Goal: Navigation & Orientation: Find specific page/section

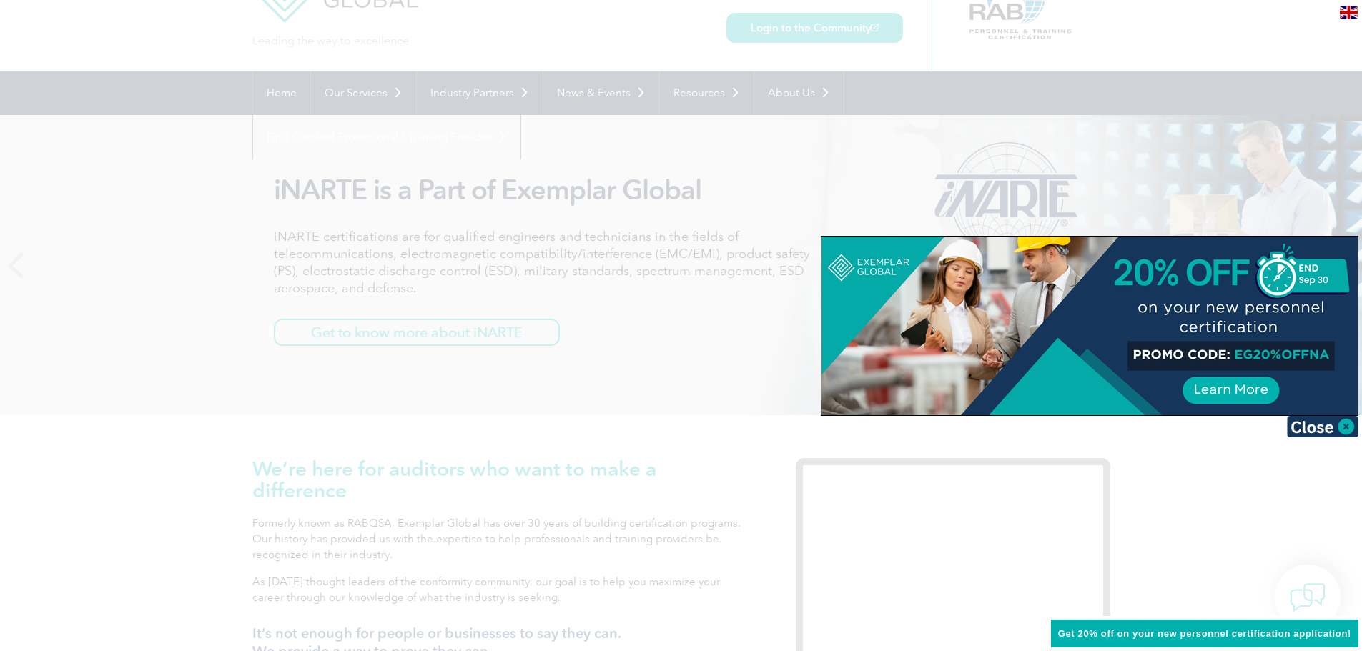
scroll to position [143, 0]
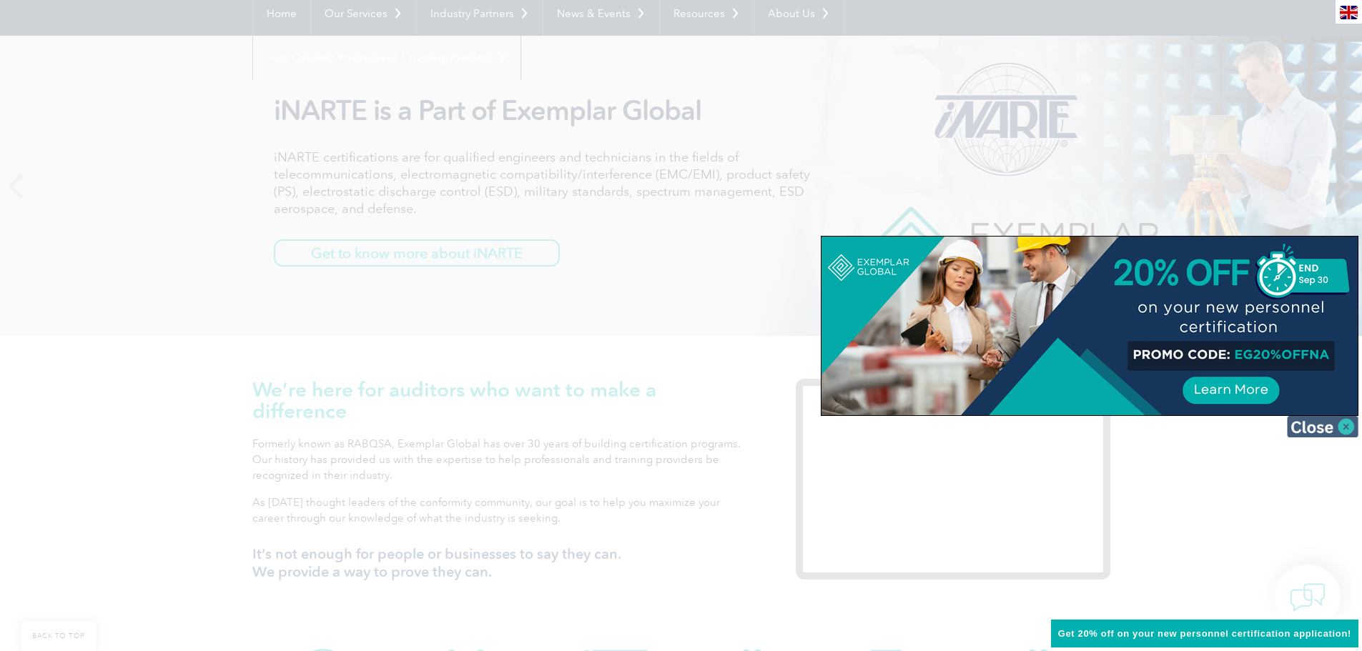
click at [1326, 425] on img at bounding box center [1321, 426] width 71 height 21
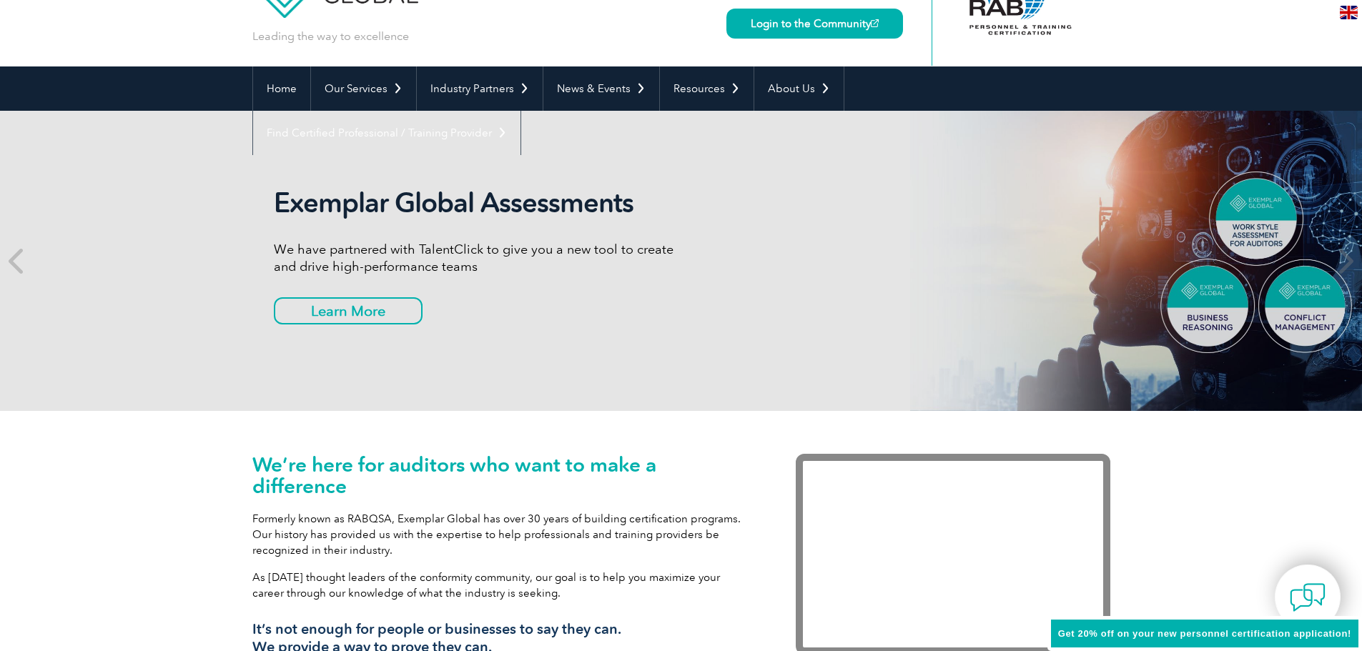
scroll to position [0, 0]
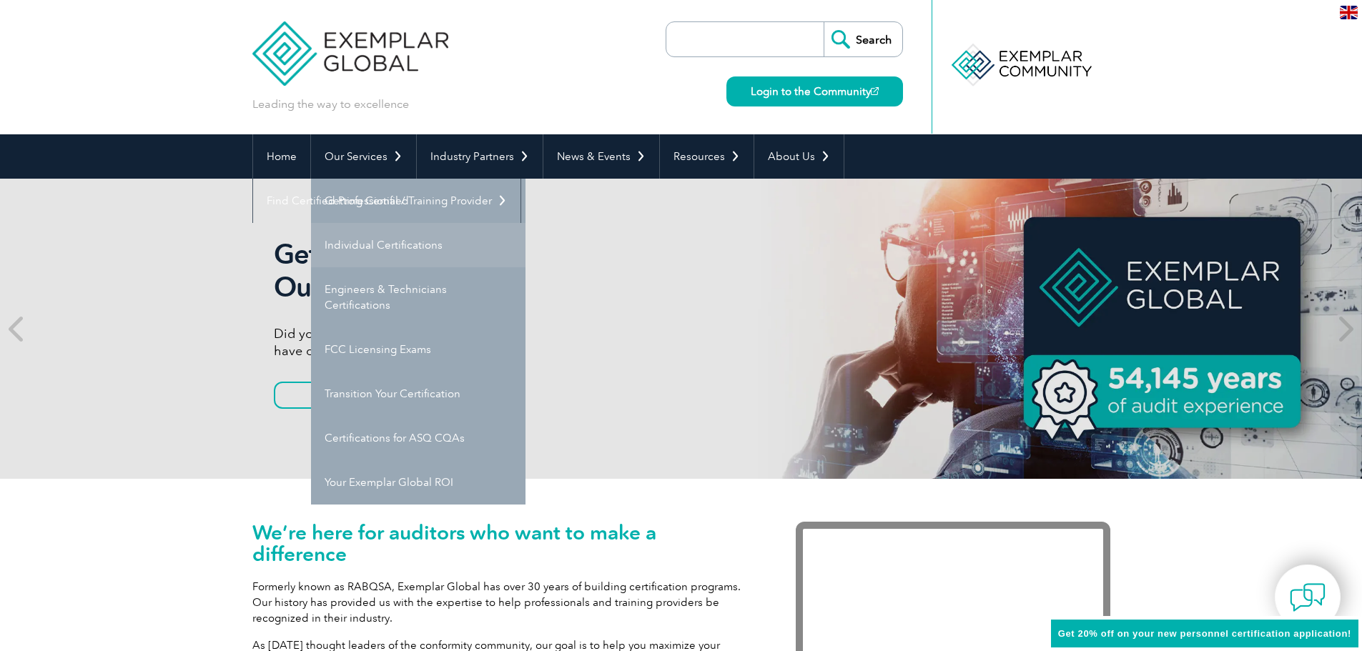
click at [363, 246] on link "Individual Certifications" at bounding box center [418, 245] width 214 height 44
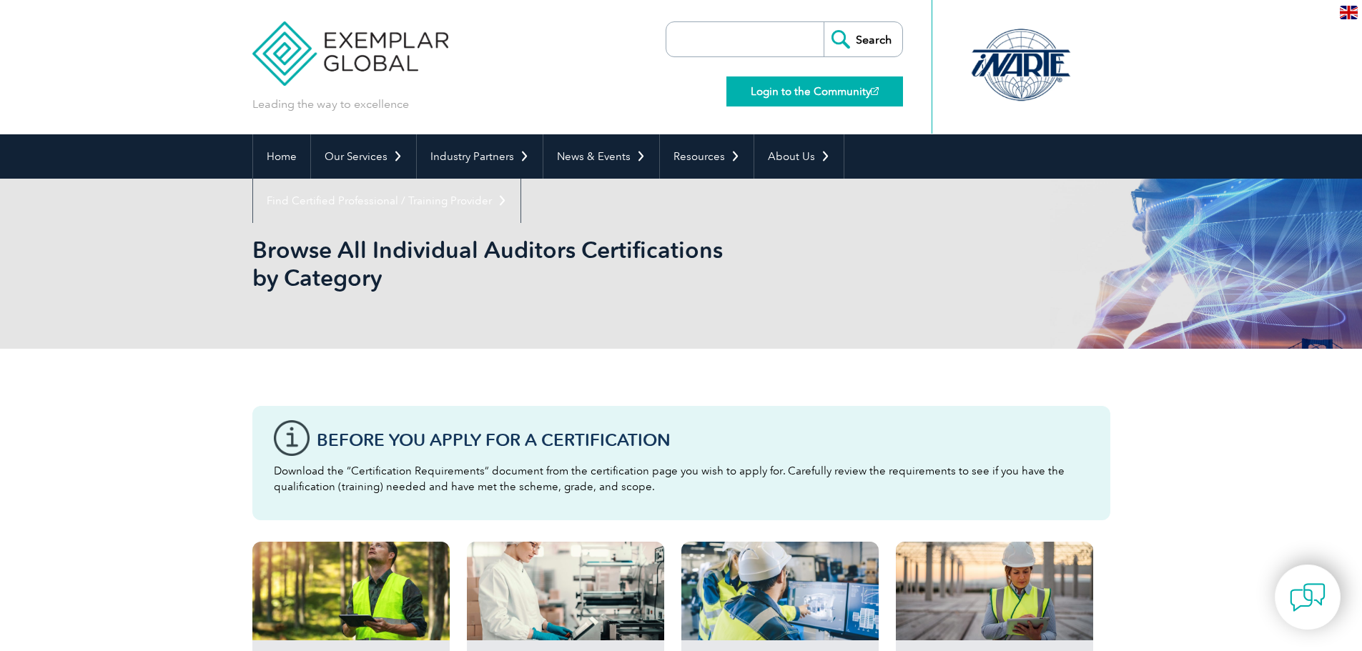
click at [775, 93] on link "Login to the Community" at bounding box center [814, 91] width 177 height 30
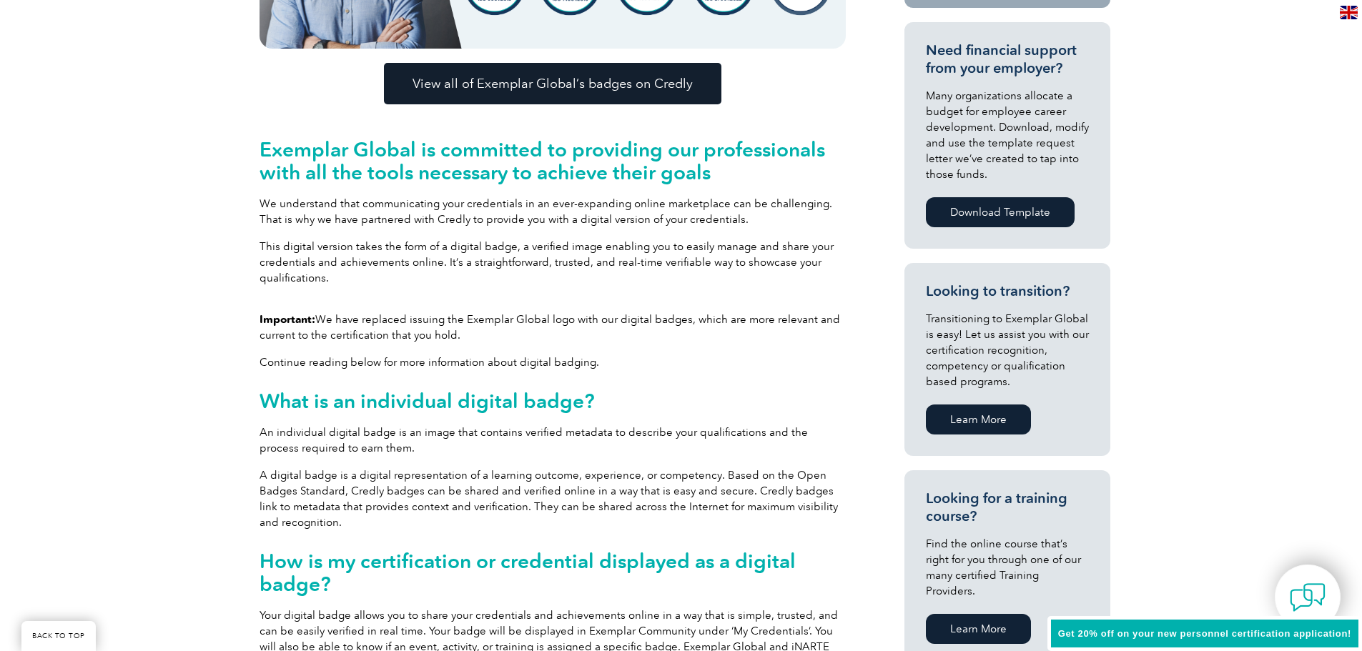
scroll to position [572, 0]
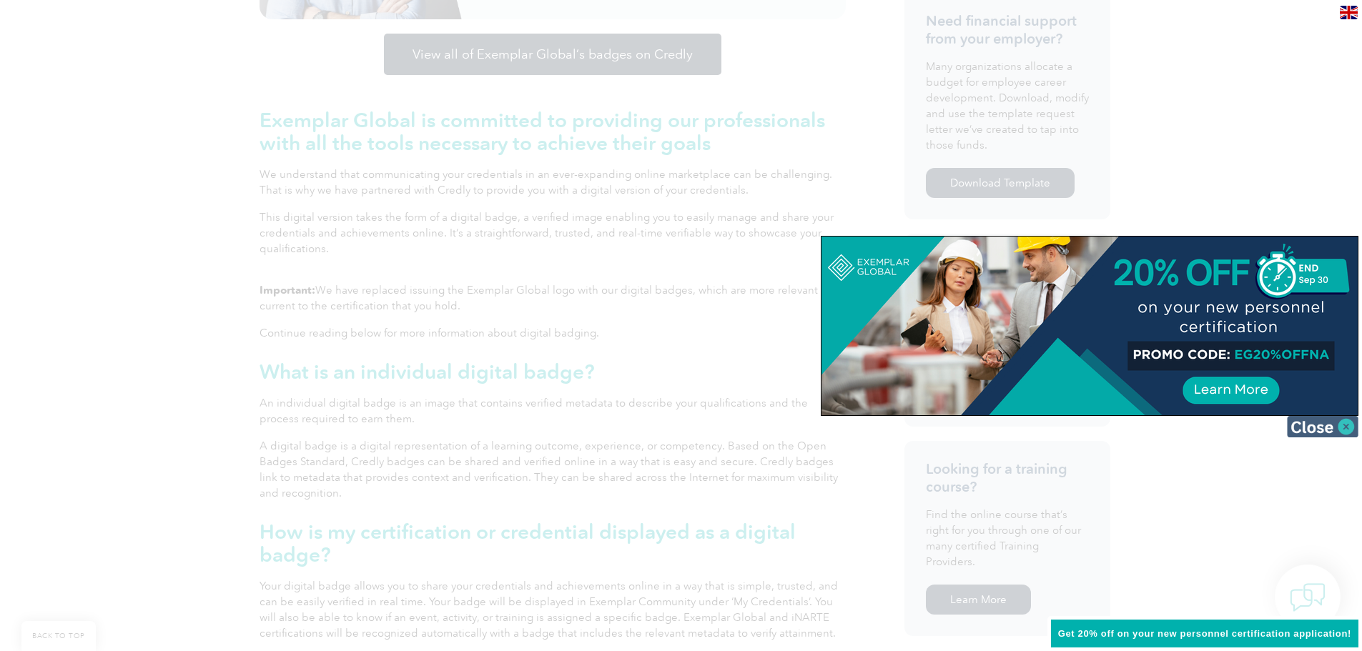
click at [1305, 422] on img at bounding box center [1321, 426] width 71 height 21
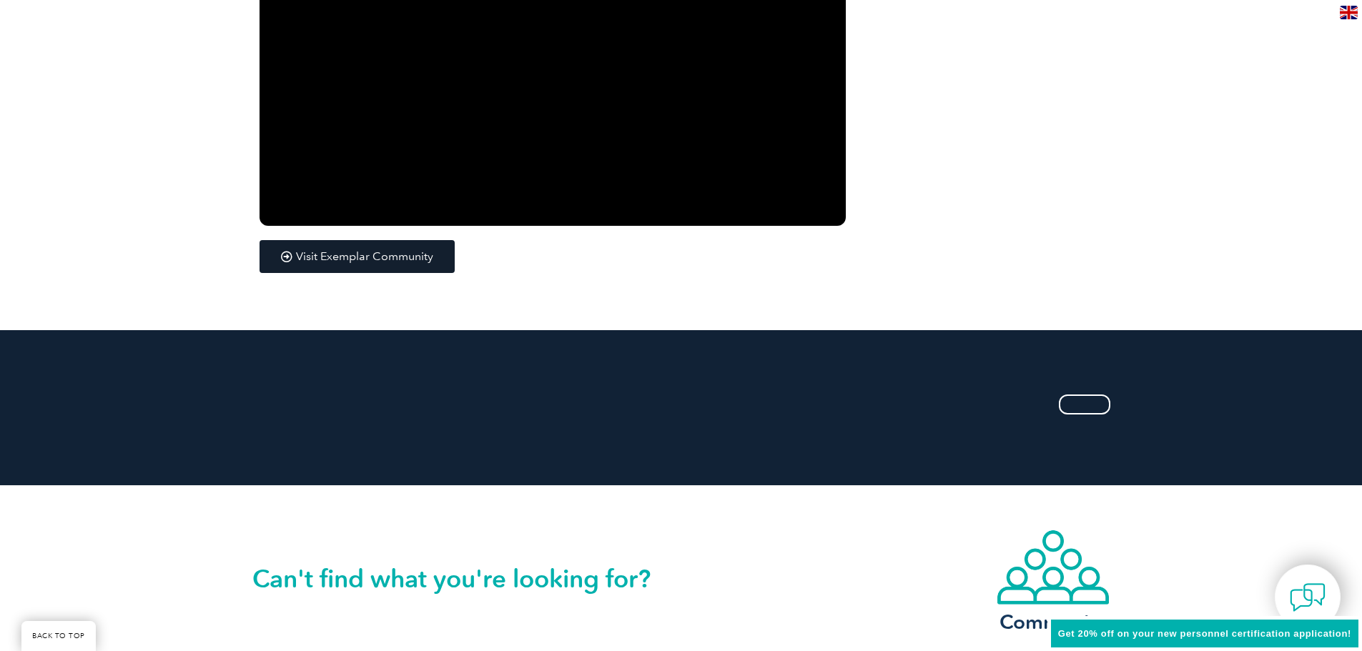
scroll to position [2787, 0]
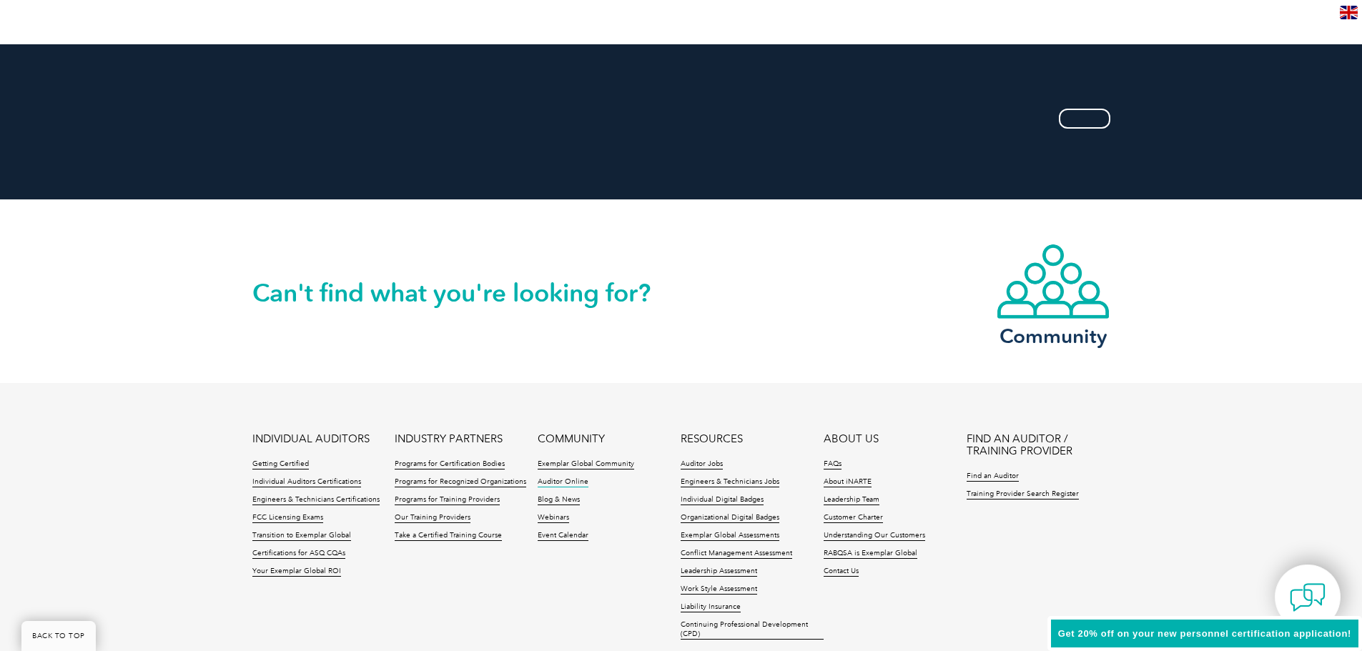
click at [567, 482] on link "Auditor Online" at bounding box center [562, 482] width 51 height 10
